Goal: Task Accomplishment & Management: Complete application form

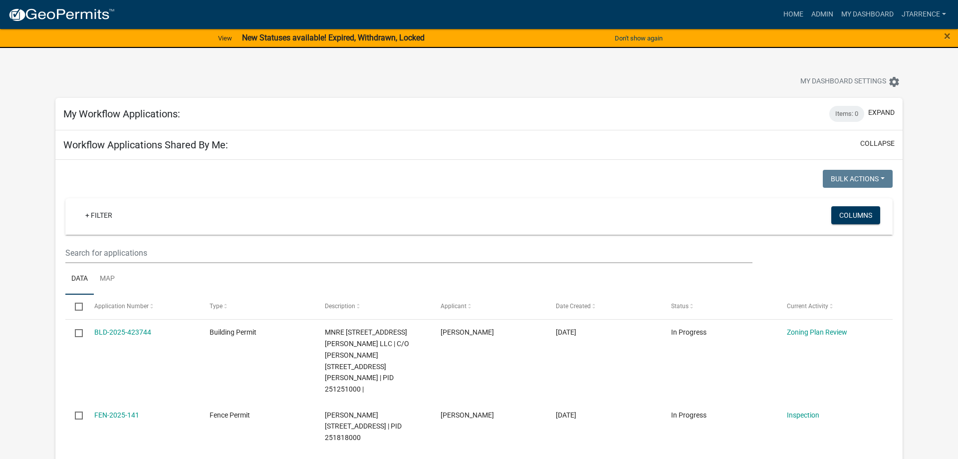
select select "3: 100"
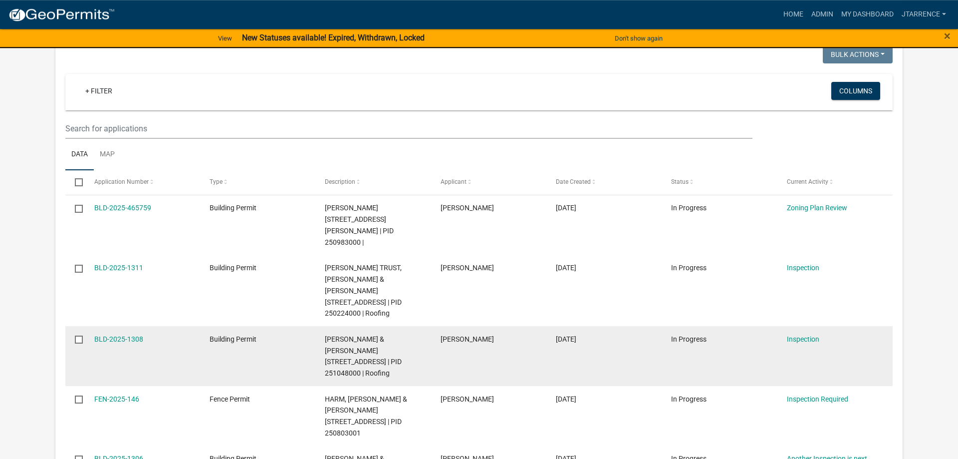
scroll to position [509, 0]
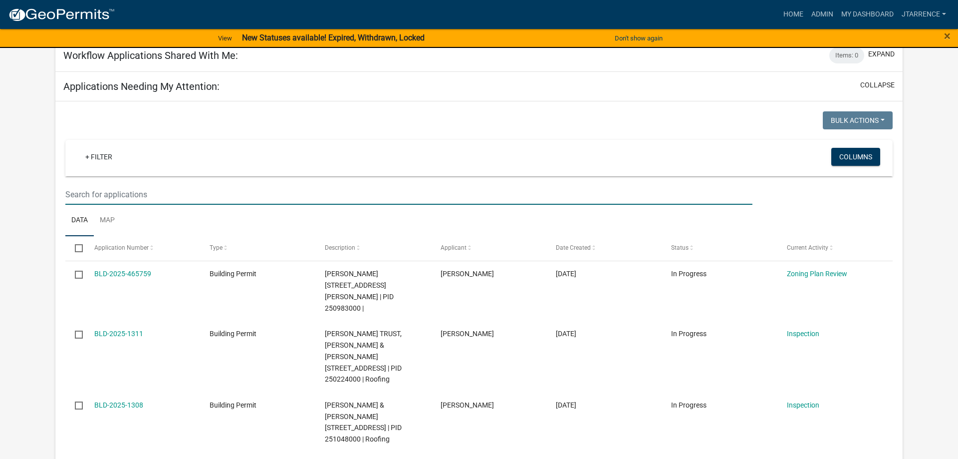
click at [146, 184] on input "text" at bounding box center [408, 194] width 687 height 20
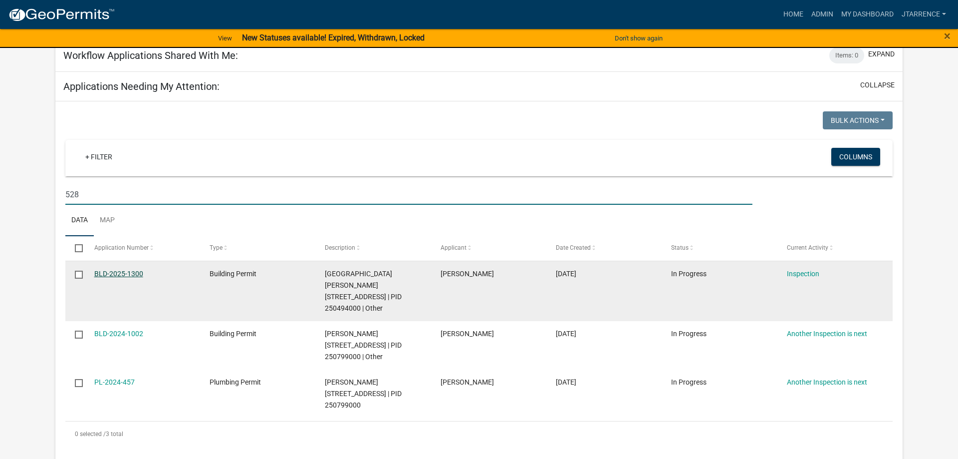
type input "528"
click at [116, 270] on link "BLD-2025-1300" at bounding box center [118, 274] width 49 height 8
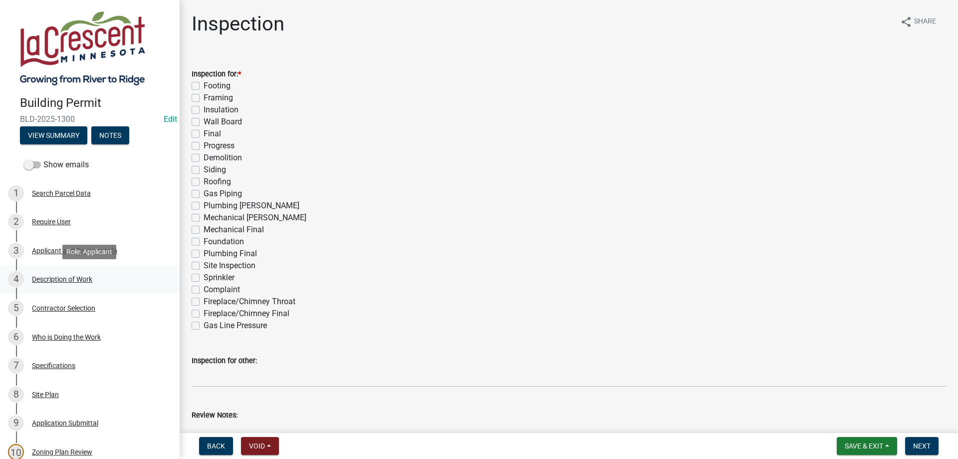
click at [72, 280] on div "Description of Work" at bounding box center [62, 279] width 60 height 7
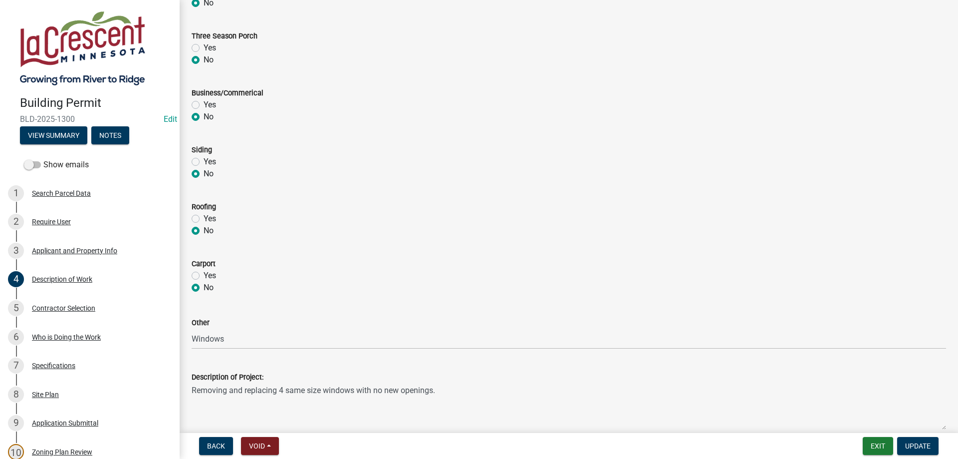
scroll to position [406, 0]
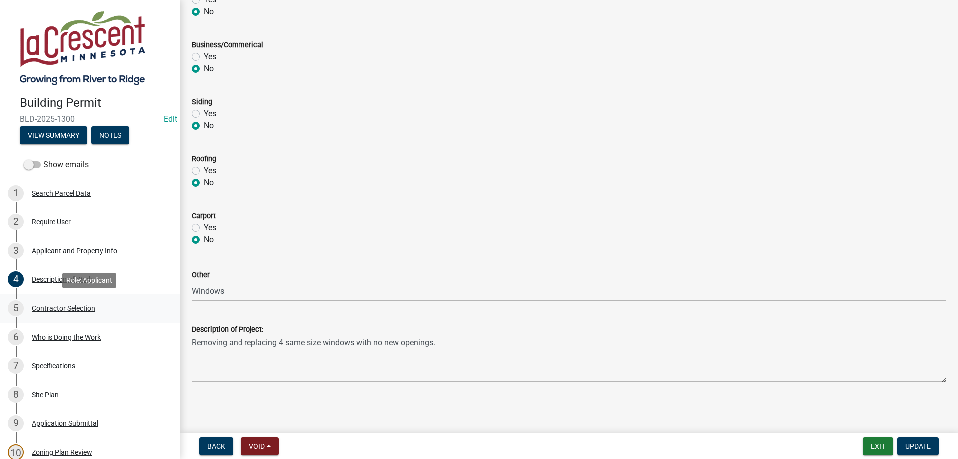
click at [45, 309] on div "Contractor Selection" at bounding box center [63, 308] width 63 height 7
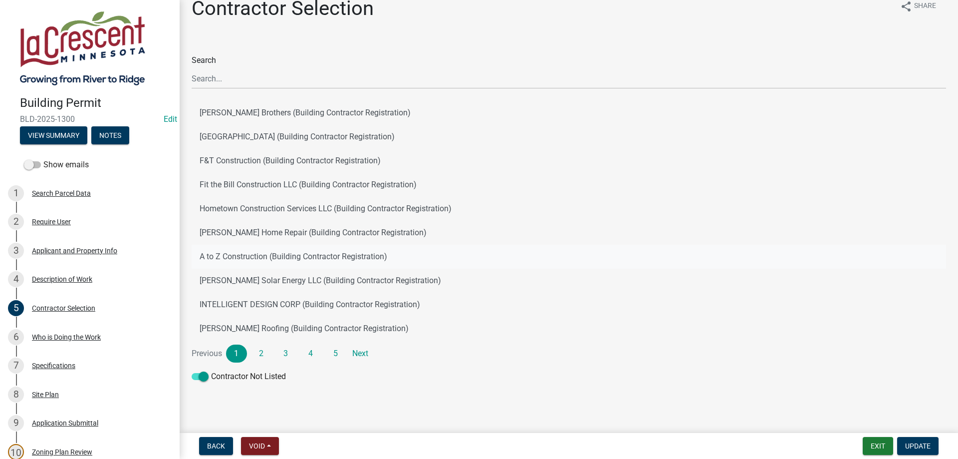
scroll to position [20, 0]
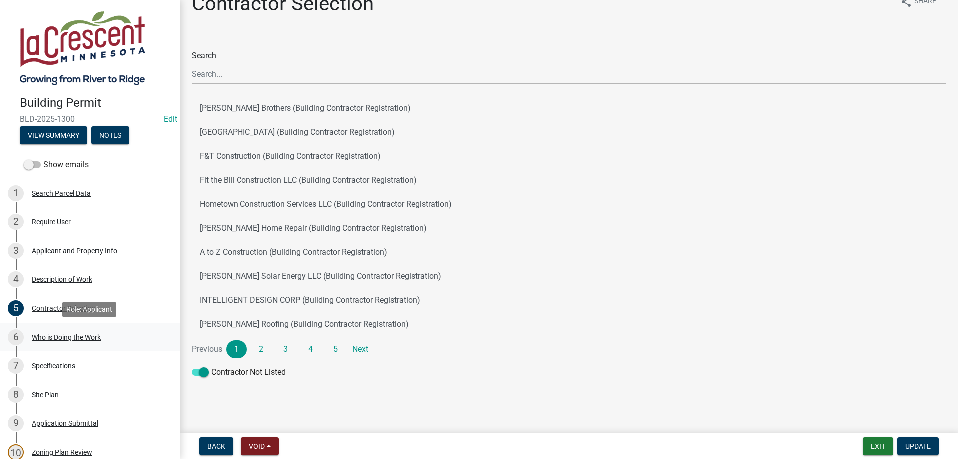
click at [84, 336] on div "Who is Doing the Work" at bounding box center [66, 336] width 69 height 7
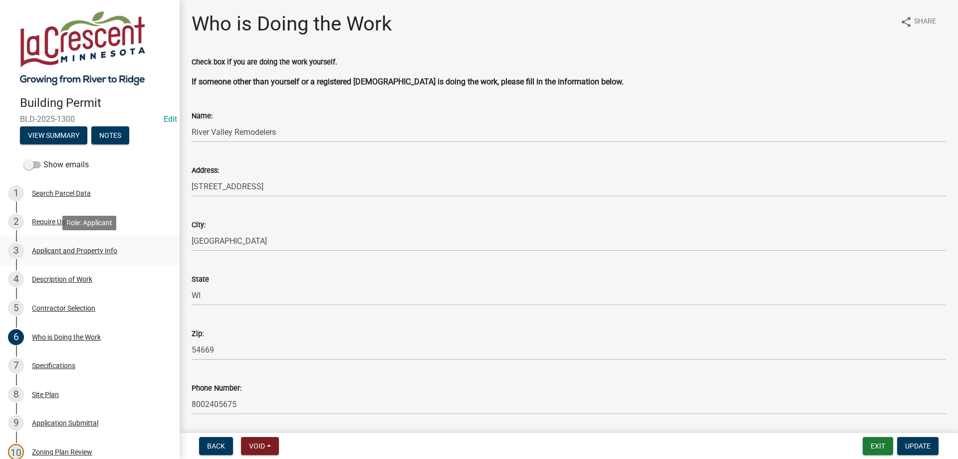
drag, startPoint x: 53, startPoint y: 255, endPoint x: 56, endPoint y: 250, distance: 6.1
click at [53, 254] on div "Applicant and Property Info" at bounding box center [74, 250] width 85 height 7
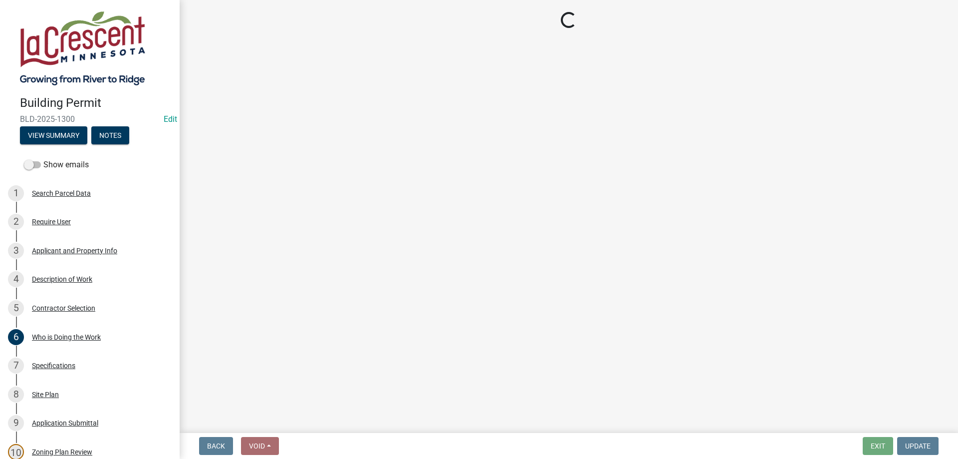
select select "e838c9e2-1e6e-4405-bddc-a3335cd38b08"
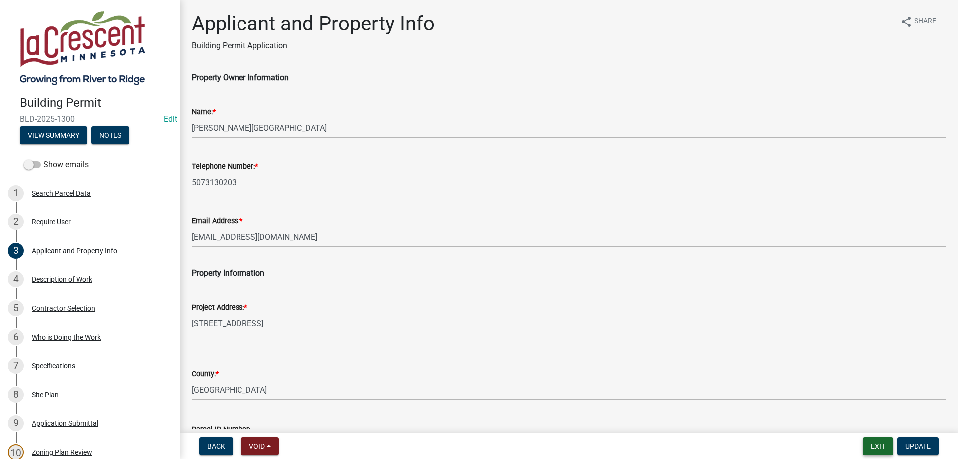
click at [872, 446] on button "Exit" at bounding box center [878, 446] width 30 height 18
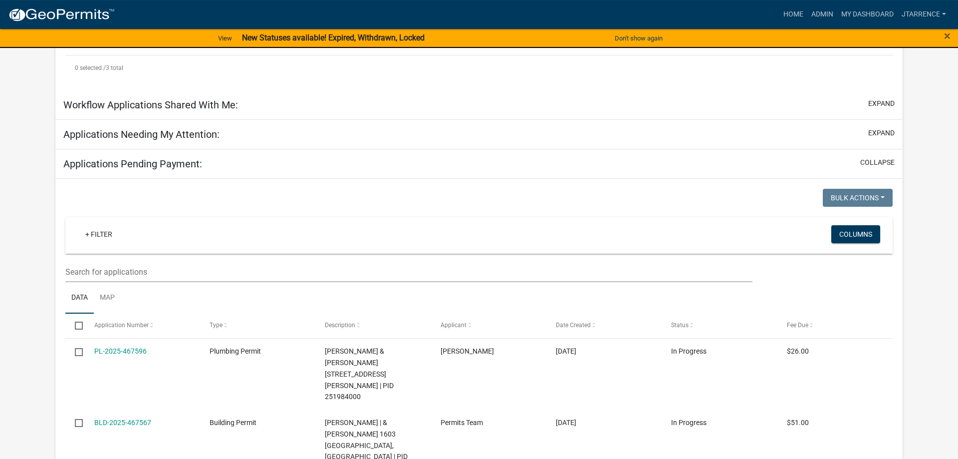
scroll to position [626, 0]
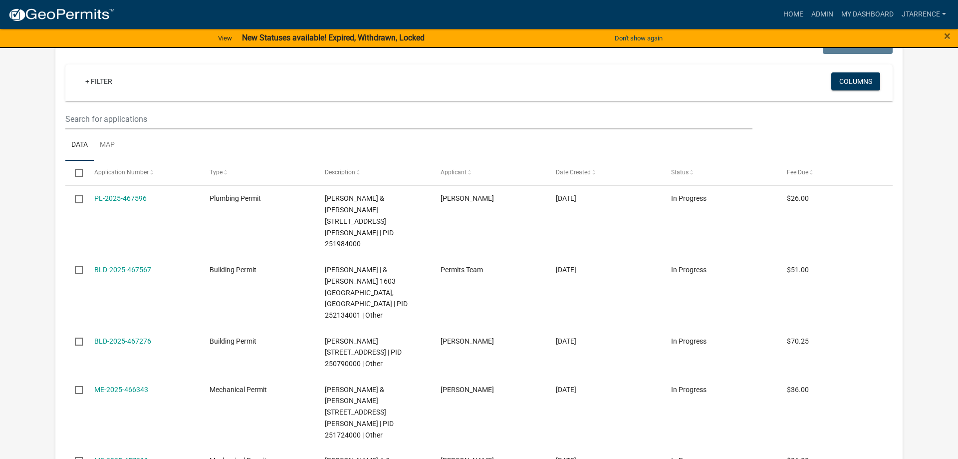
select select "3: 100"
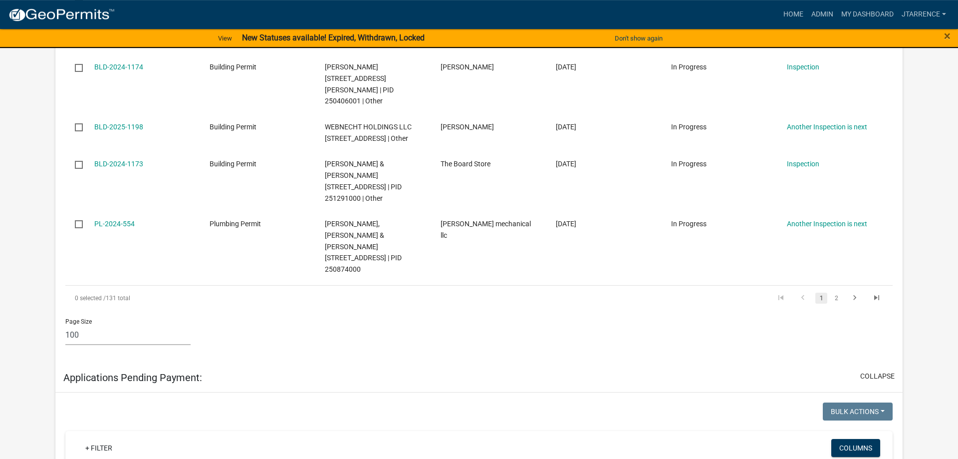
scroll to position [6327, 0]
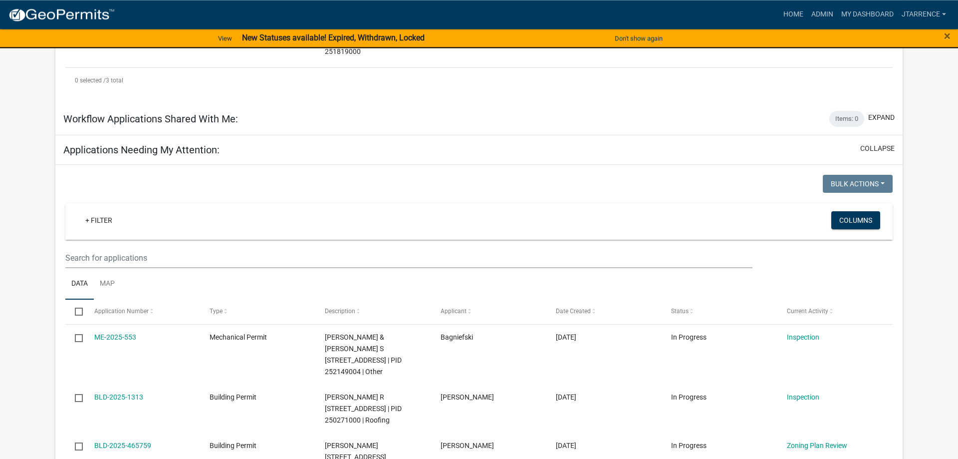
scroll to position [415, 0]
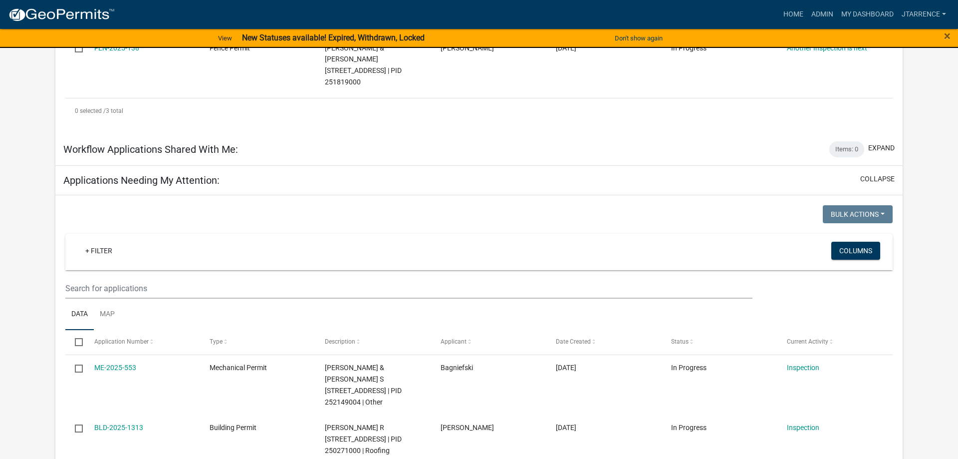
type input "310"
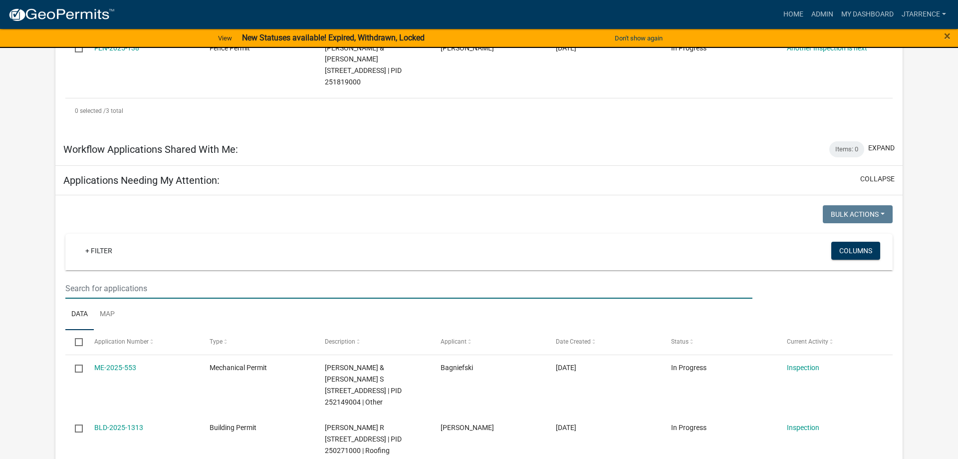
click at [234, 278] on input "text" at bounding box center [408, 288] width 687 height 20
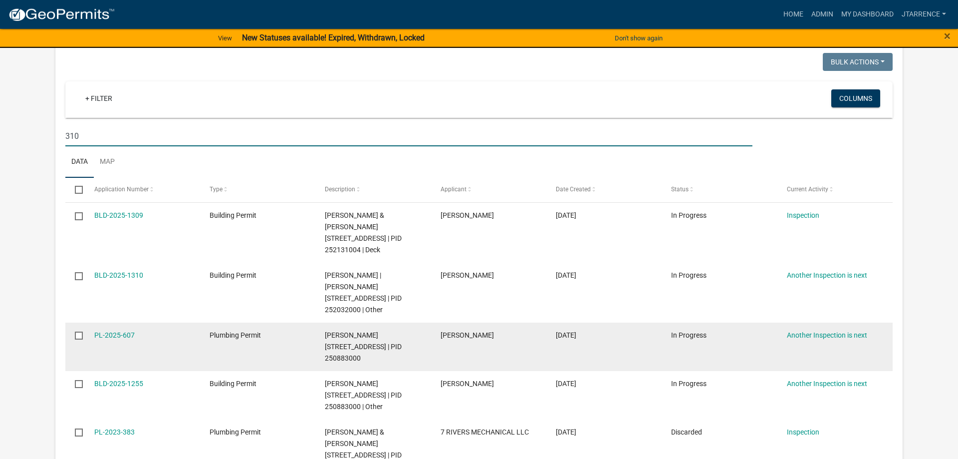
scroll to position [568, 0]
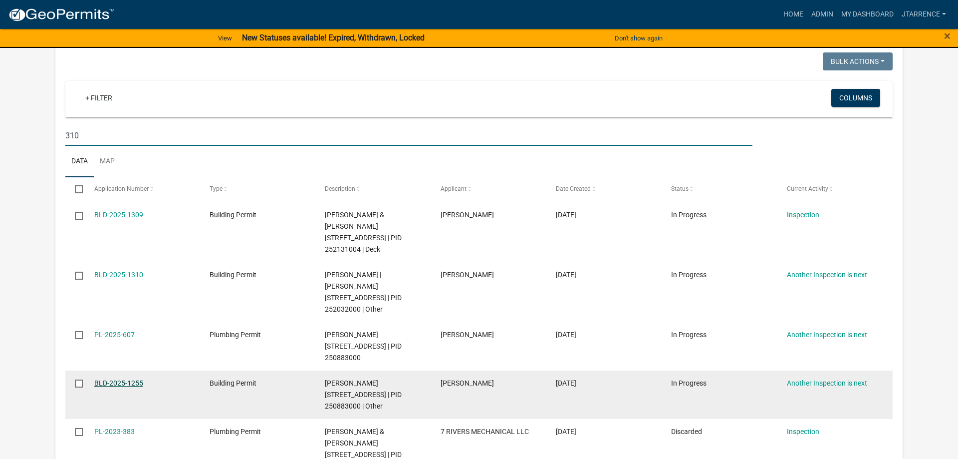
type input "310"
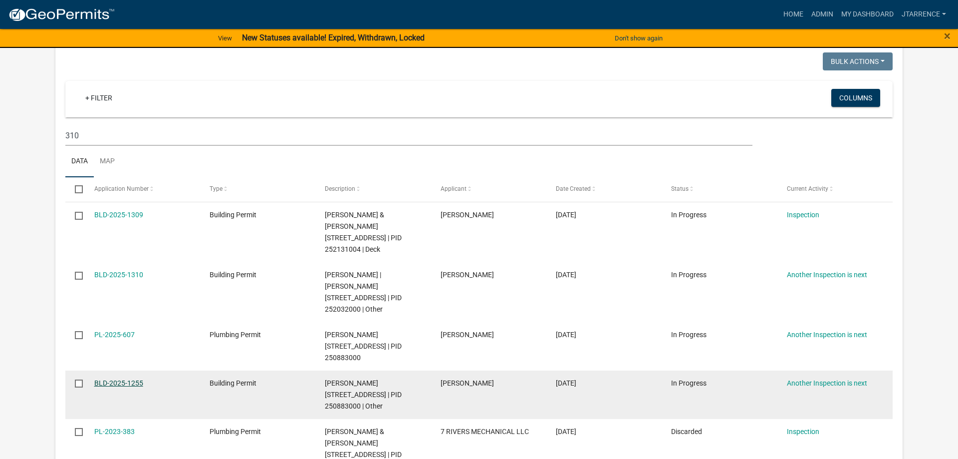
click at [131, 379] on link "BLD-2025-1255" at bounding box center [118, 383] width 49 height 8
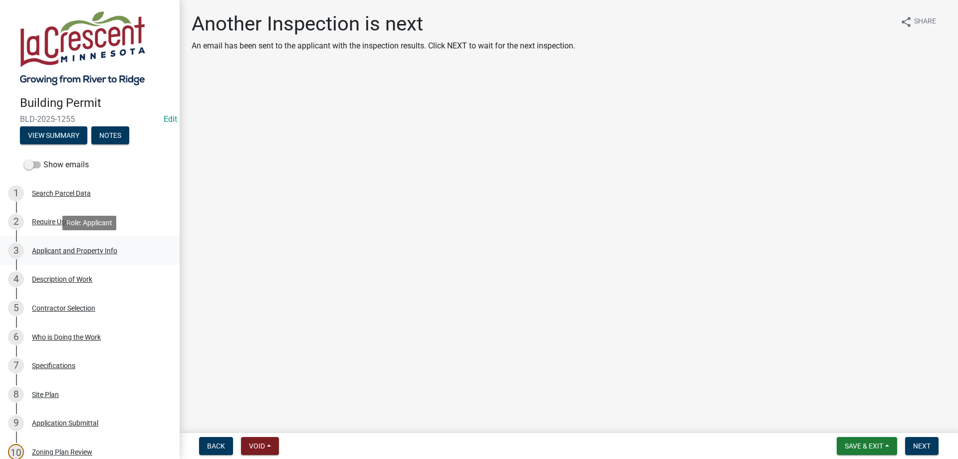
click at [70, 252] on div "Applicant and Property Info" at bounding box center [74, 250] width 85 height 7
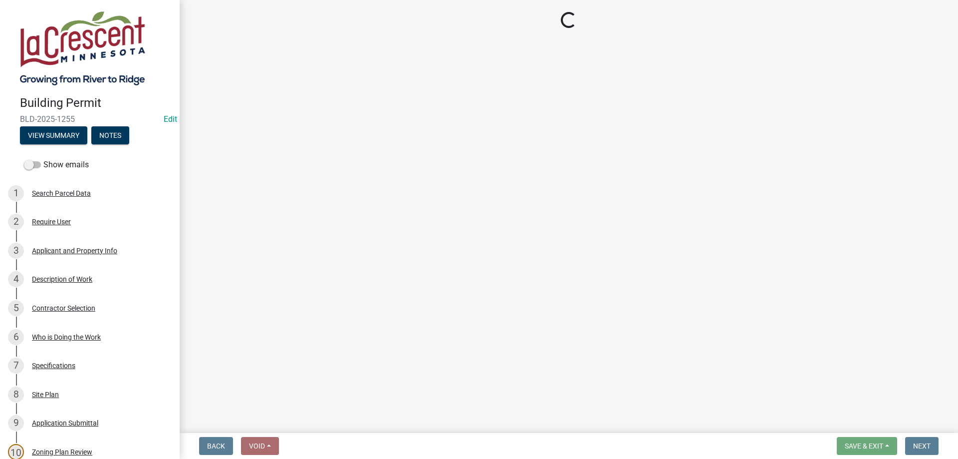
select select "e838c9e2-1e6e-4405-bddc-a3335cd38b08"
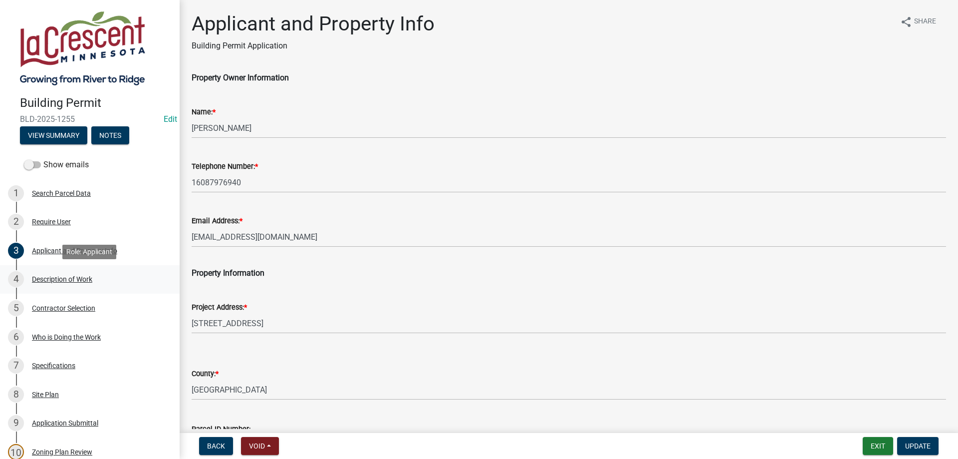
click at [76, 282] on div "Description of Work" at bounding box center [62, 279] width 60 height 7
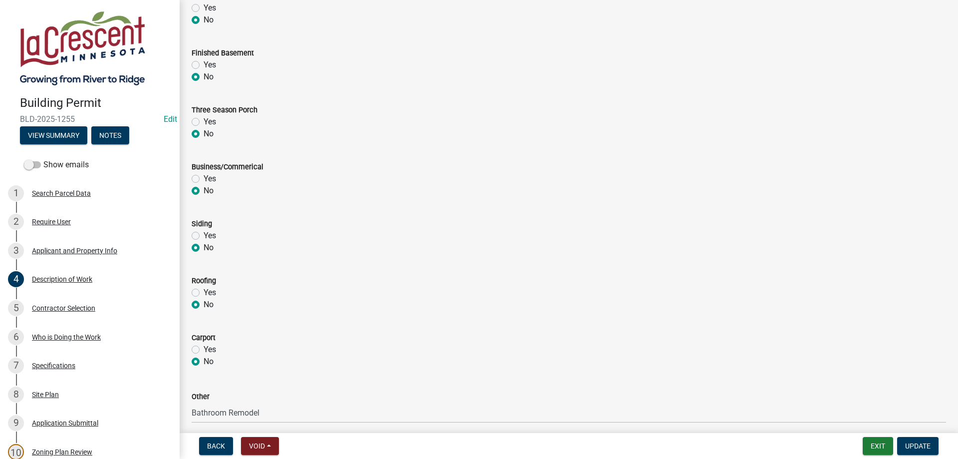
scroll to position [406, 0]
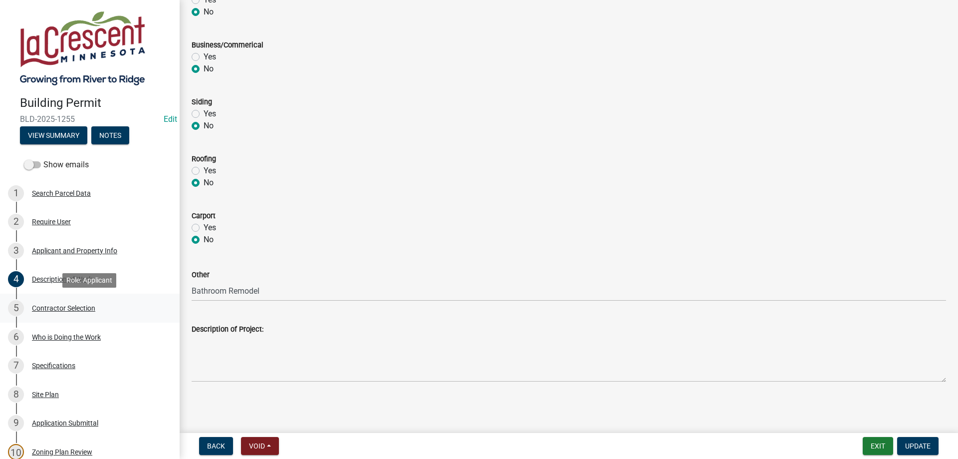
click at [72, 308] on div "Contractor Selection" at bounding box center [63, 308] width 63 height 7
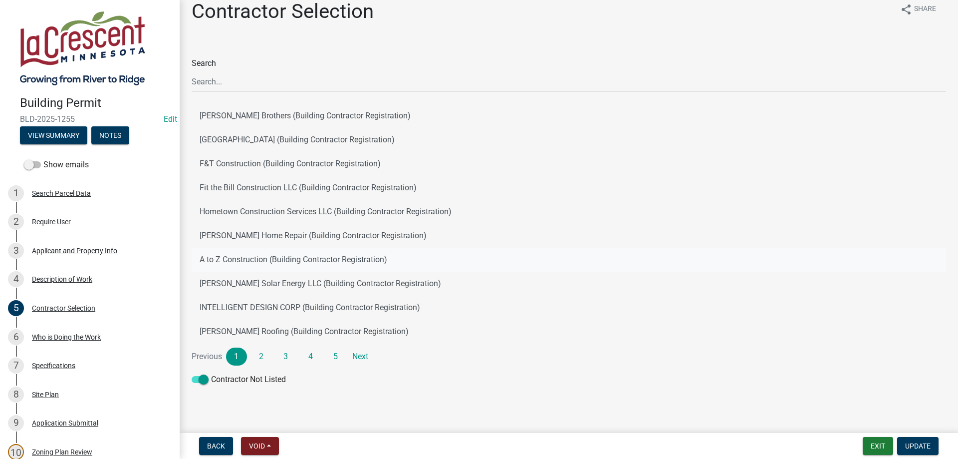
scroll to position [20, 0]
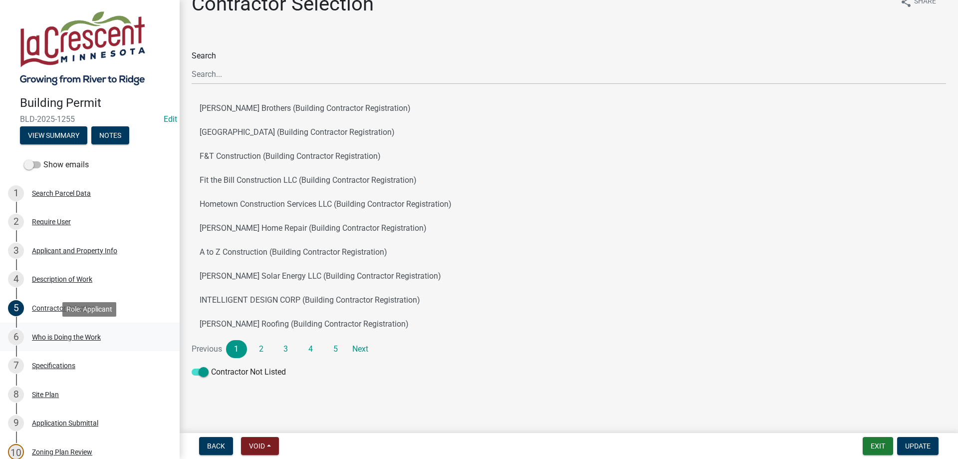
click at [79, 335] on div "Who is Doing the Work" at bounding box center [66, 336] width 69 height 7
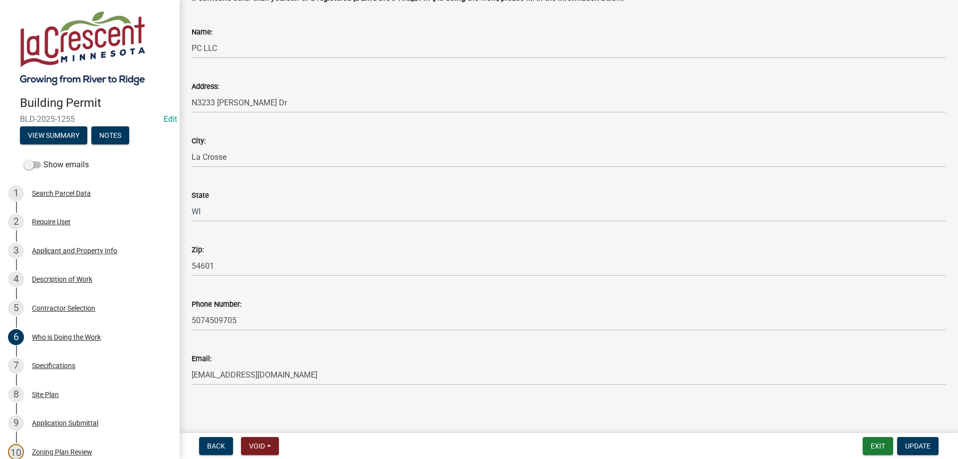
scroll to position [87, 0]
click at [886, 444] on button "Exit" at bounding box center [878, 446] width 30 height 18
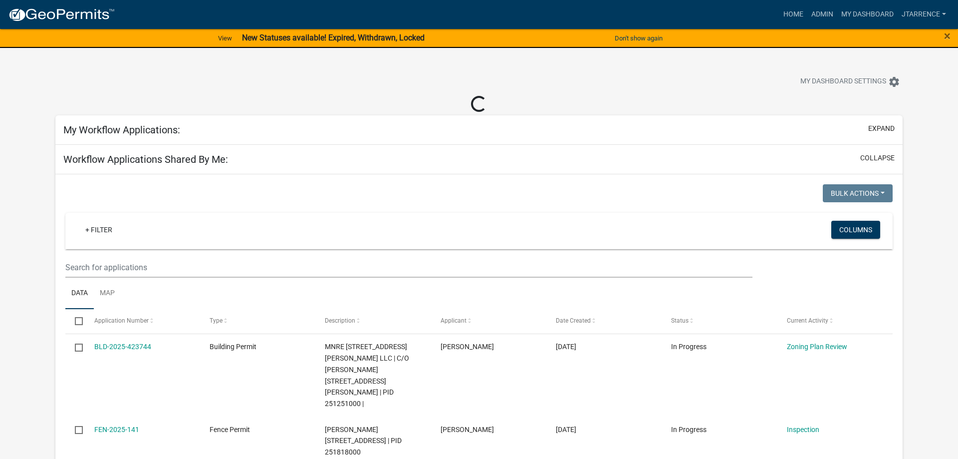
select select "3: 100"
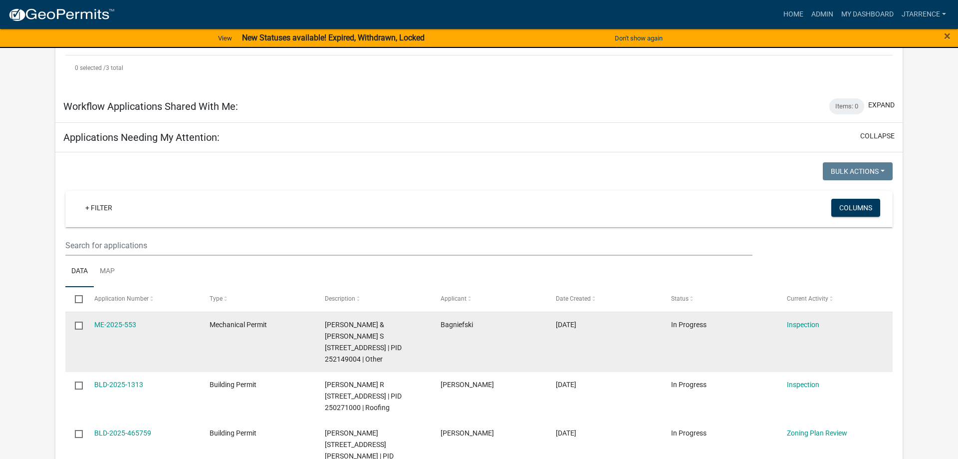
scroll to position [153, 0]
